Goal: Task Accomplishment & Management: Complete application form

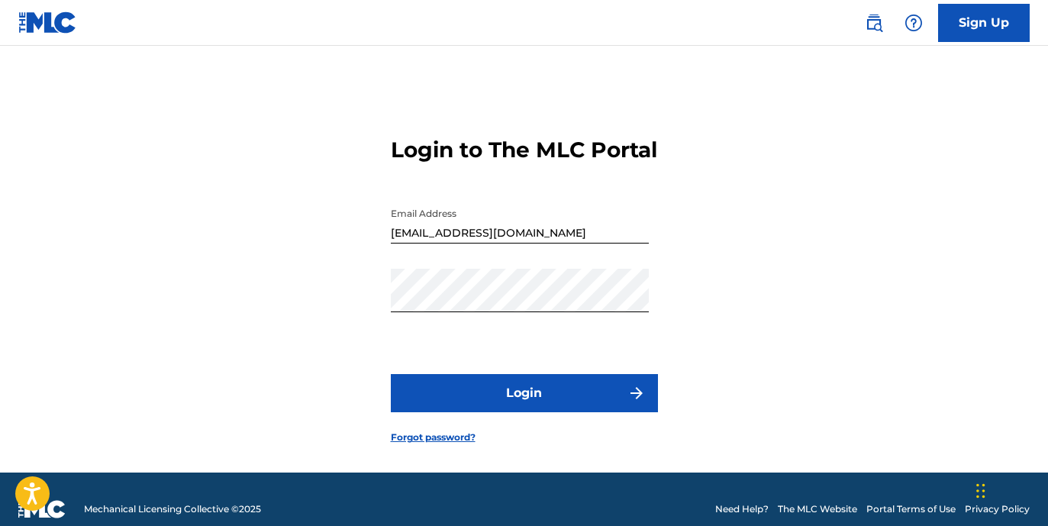
click at [552, 412] on button "Login" at bounding box center [524, 393] width 267 height 38
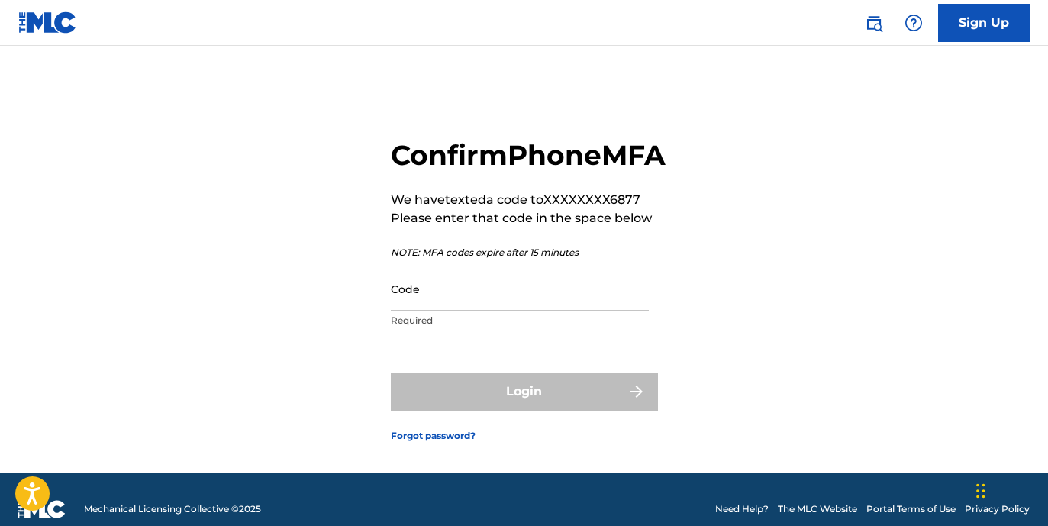
click at [519, 311] on input "Code" at bounding box center [520, 289] width 258 height 44
type input "5"
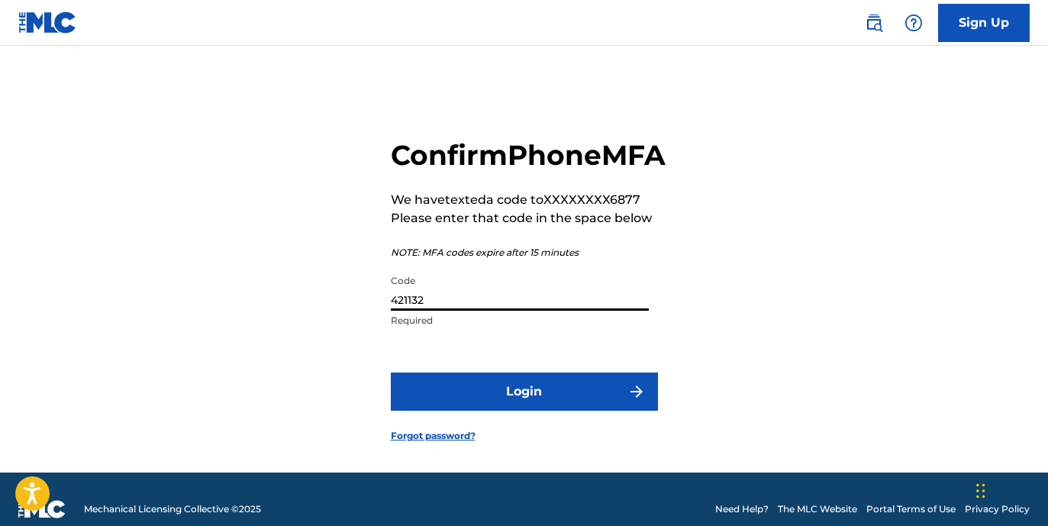
type input "421132"
click at [538, 411] on button "Login" at bounding box center [524, 392] width 267 height 38
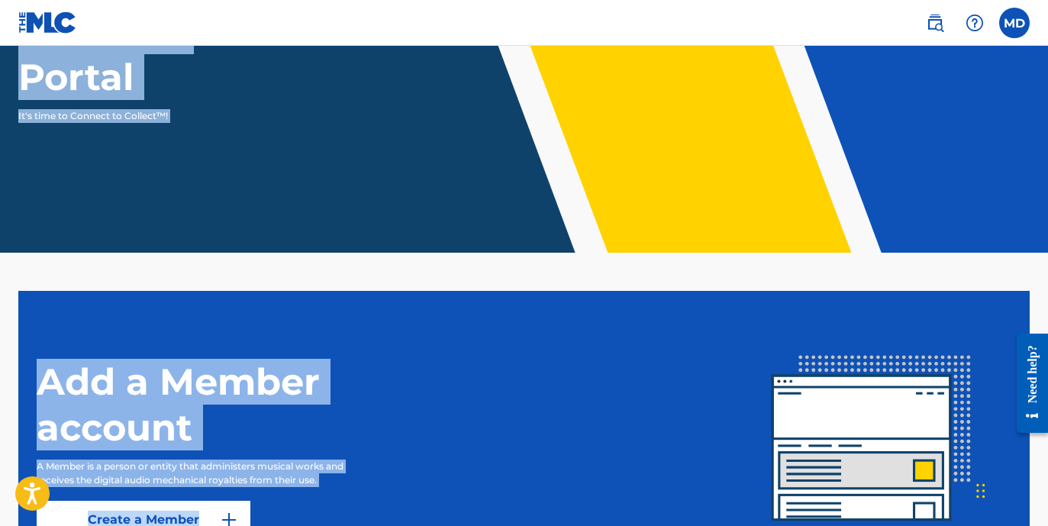
scroll to position [349, 0]
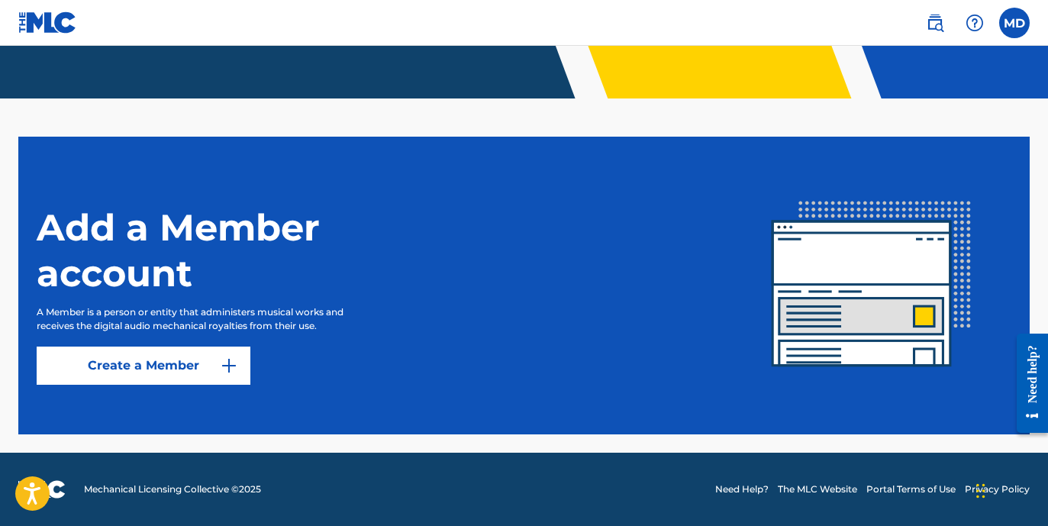
drag, startPoint x: 737, startPoint y: 141, endPoint x: 575, endPoint y: 179, distance: 166.3
click at [575, 179] on main "Welcome to The MLC Portal It's time to Connect to Collect™! Add a Member accoun…" at bounding box center [524, 75] width 1048 height 756
click at [445, 336] on div "Add a Member account A Member is a person or entity that administers musical wo…" at bounding box center [385, 285] width 696 height 199
click at [186, 364] on link "Create a Member" at bounding box center [144, 366] width 214 height 38
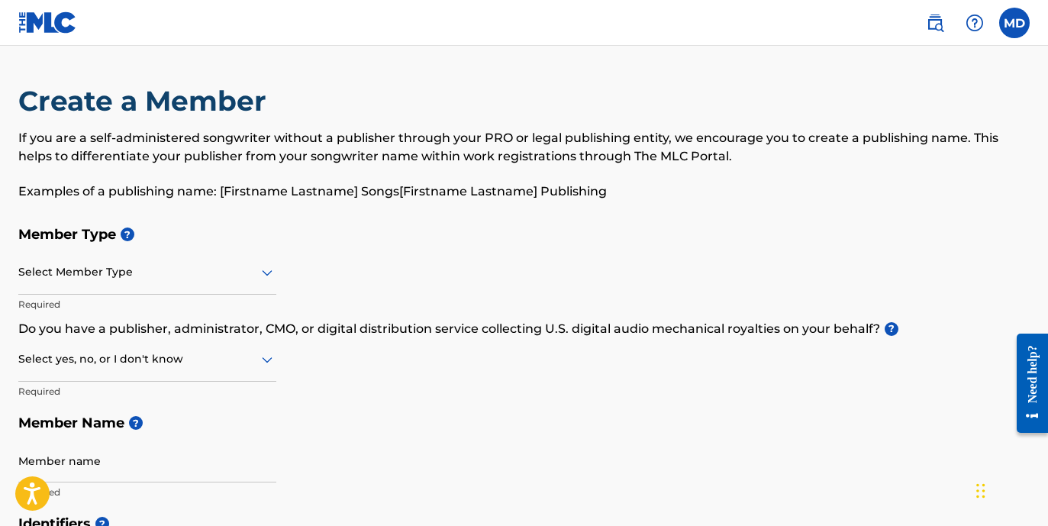
click at [173, 270] on div at bounding box center [147, 272] width 258 height 19
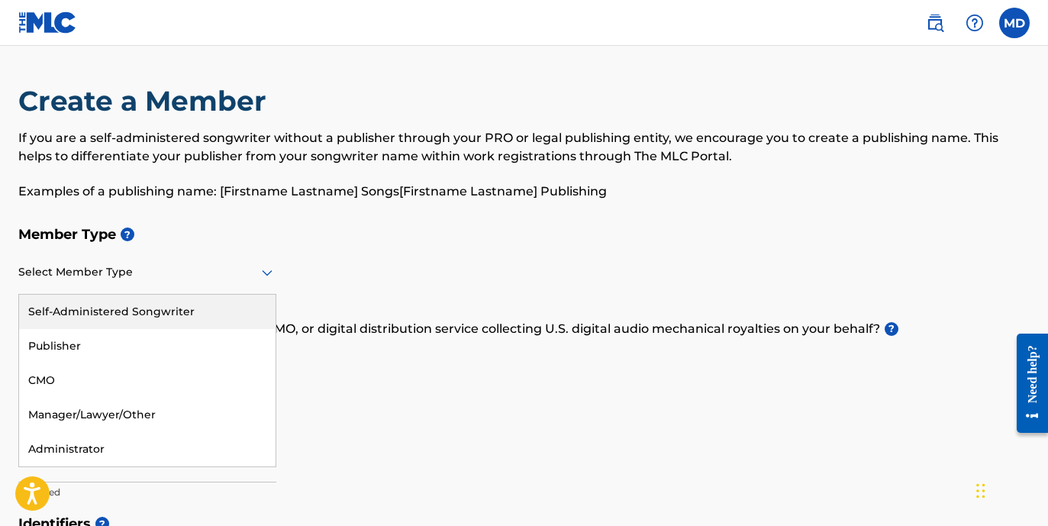
click at [170, 312] on div "Self-Administered Songwriter" at bounding box center [147, 312] width 257 height 34
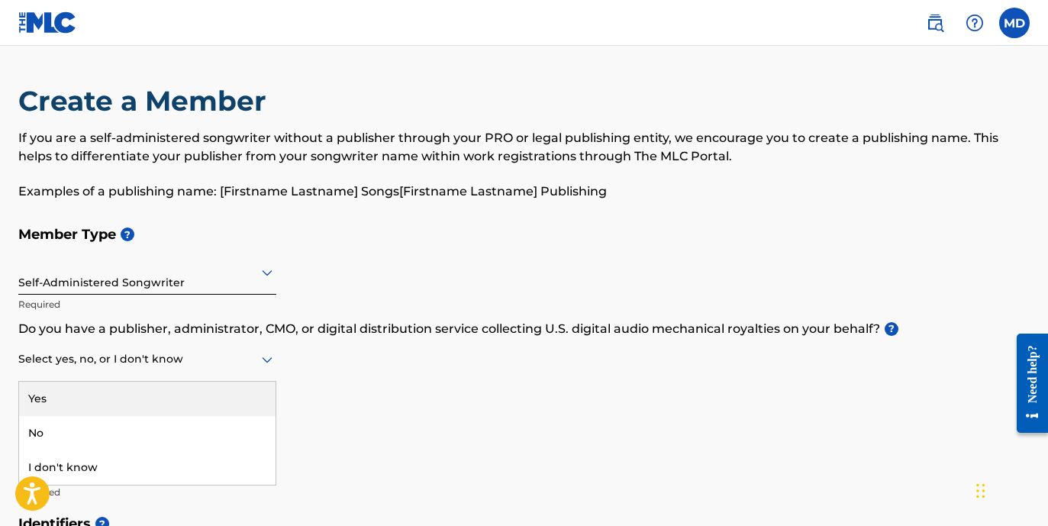
click at [171, 359] on div at bounding box center [147, 359] width 258 height 19
click at [170, 351] on div at bounding box center [147, 359] width 258 height 19
click at [169, 351] on div at bounding box center [147, 359] width 258 height 19
